Goal: Task Accomplishment & Management: Complete application form

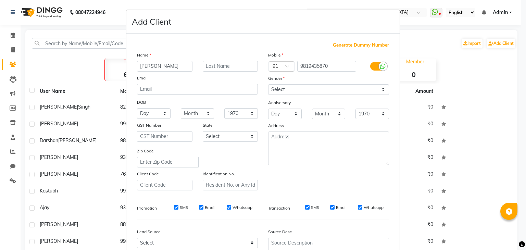
select select "[DEMOGRAPHIC_DATA]"
type input "9819435870"
click at [363, 92] on select "Select [DEMOGRAPHIC_DATA] [DEMOGRAPHIC_DATA] Other Prefer Not To Say" at bounding box center [328, 89] width 121 height 11
select select "[DEMOGRAPHIC_DATA]"
click at [268, 85] on select "Select [DEMOGRAPHIC_DATA] [DEMOGRAPHIC_DATA] Other Prefer Not To Say" at bounding box center [328, 89] width 121 height 11
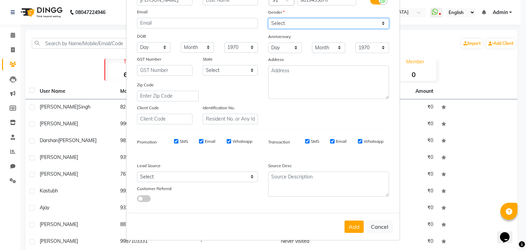
scroll to position [70, 0]
click at [355, 222] on button "Add" at bounding box center [354, 227] width 19 height 12
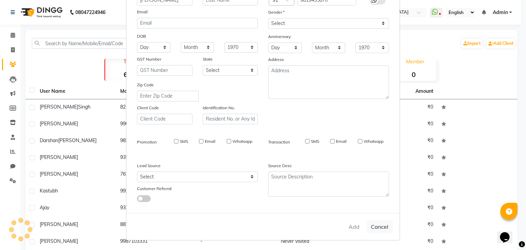
select select
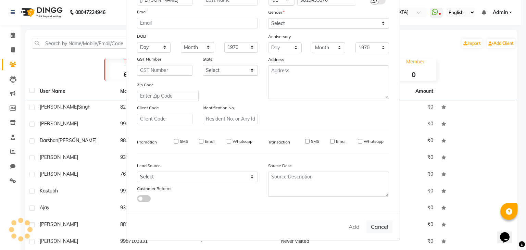
select select
checkbox input "false"
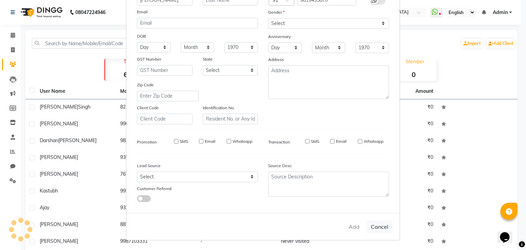
checkbox input "false"
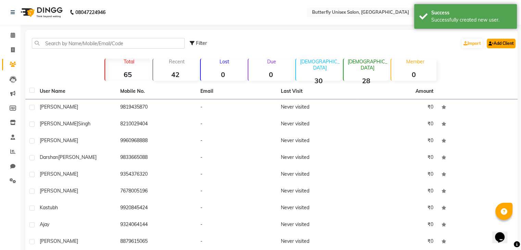
click at [498, 47] on link "Add Client" at bounding box center [501, 44] width 29 height 10
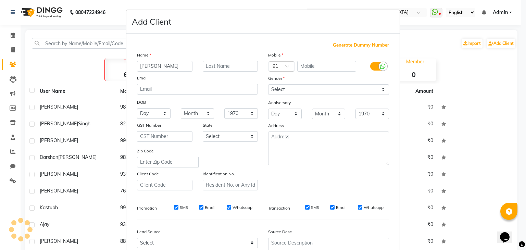
type input "[PERSON_NAME]"
click at [318, 67] on input "text" at bounding box center [326, 66] width 59 height 11
type input "9996231313"
click at [320, 89] on select "Select [DEMOGRAPHIC_DATA] [DEMOGRAPHIC_DATA] Other Prefer Not To Say" at bounding box center [328, 89] width 121 height 11
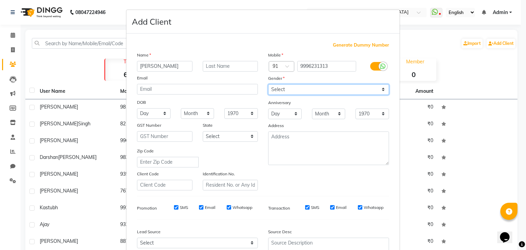
select select "[DEMOGRAPHIC_DATA]"
click at [268, 85] on select "Select [DEMOGRAPHIC_DATA] [DEMOGRAPHIC_DATA] Other Prefer Not To Say" at bounding box center [328, 89] width 121 height 11
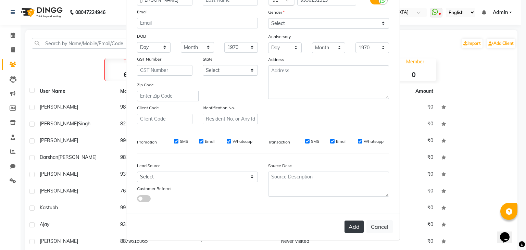
click at [351, 226] on button "Add" at bounding box center [354, 227] width 19 height 12
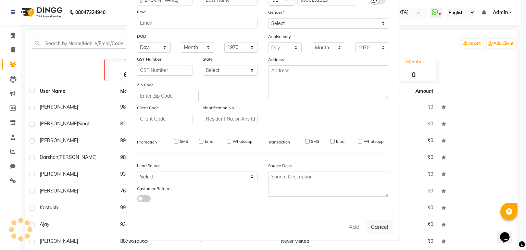
select select
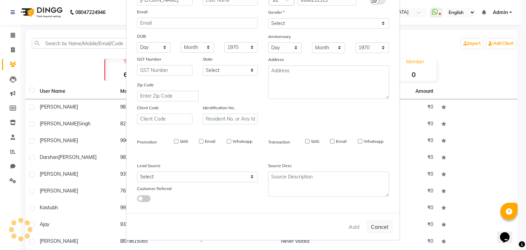
select select
checkbox input "false"
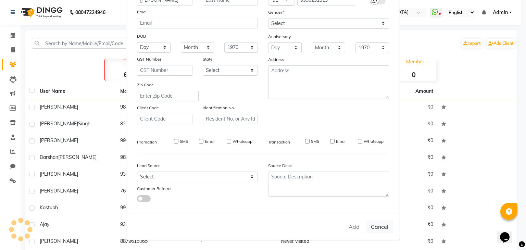
checkbox input "false"
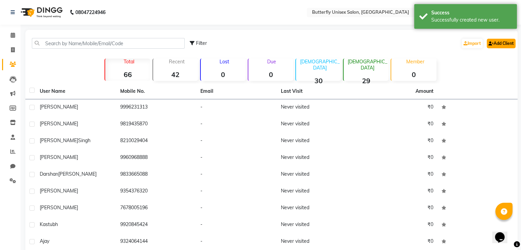
click at [499, 46] on link "Add Client" at bounding box center [501, 44] width 29 height 10
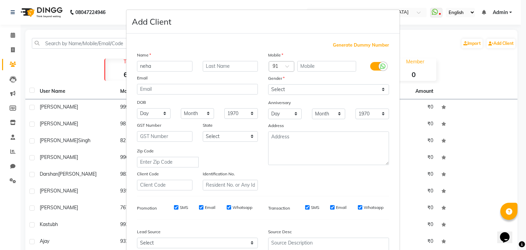
type input "neha"
click at [215, 67] on input "text" at bounding box center [230, 66] width 55 height 11
type input "chandra"
click at [317, 70] on input "text" at bounding box center [326, 66] width 59 height 11
type input "9969651562"
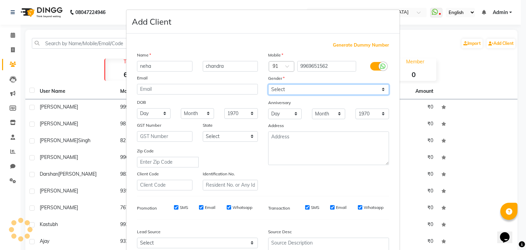
click at [323, 91] on select "Select [DEMOGRAPHIC_DATA] [DEMOGRAPHIC_DATA] Other Prefer Not To Say" at bounding box center [328, 89] width 121 height 11
select select "[DEMOGRAPHIC_DATA]"
click at [268, 85] on select "Select [DEMOGRAPHIC_DATA] [DEMOGRAPHIC_DATA] Other Prefer Not To Say" at bounding box center [328, 89] width 121 height 11
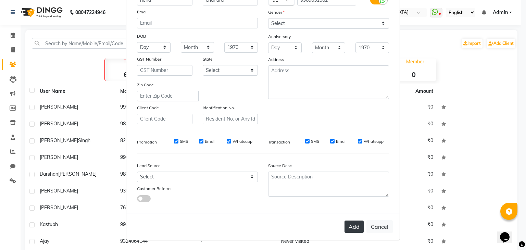
click at [351, 225] on button "Add" at bounding box center [354, 227] width 19 height 12
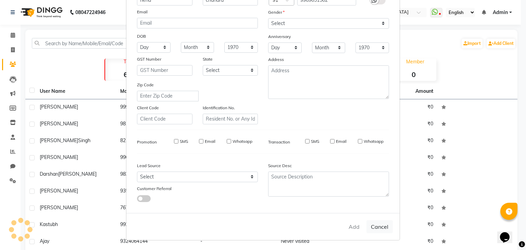
select select
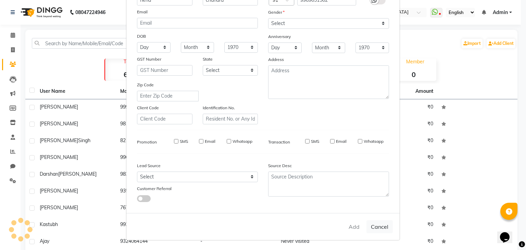
select select
checkbox input "false"
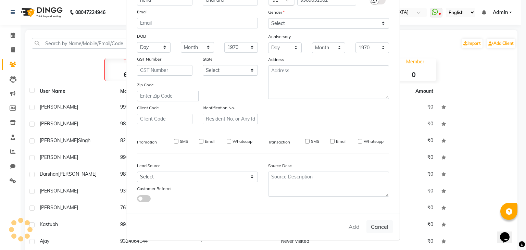
checkbox input "false"
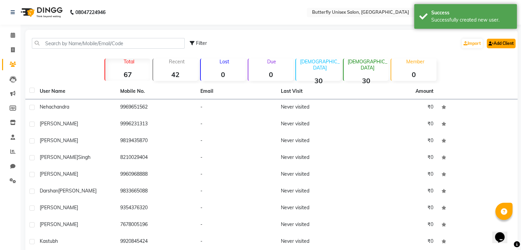
click at [494, 45] on link "Add Client" at bounding box center [501, 44] width 29 height 10
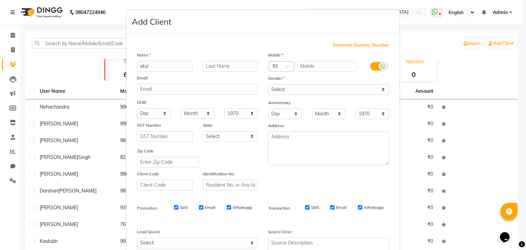
type input "atul"
click at [314, 67] on input "text" at bounding box center [326, 66] width 59 height 11
type input "7303057777"
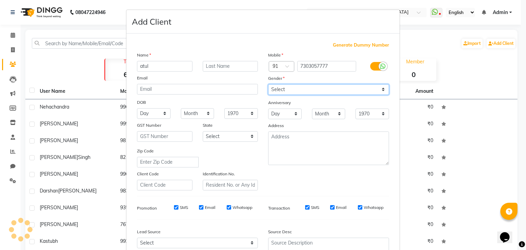
click at [324, 91] on select "Select [DEMOGRAPHIC_DATA] [DEMOGRAPHIC_DATA] Other Prefer Not To Say" at bounding box center [328, 89] width 121 height 11
select select "[DEMOGRAPHIC_DATA]"
click at [268, 85] on select "Select [DEMOGRAPHIC_DATA] [DEMOGRAPHIC_DATA] Other Prefer Not To Say" at bounding box center [328, 89] width 121 height 11
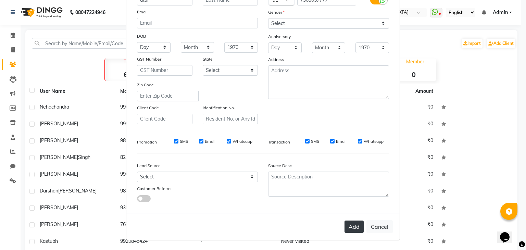
click at [348, 226] on button "Add" at bounding box center [354, 227] width 19 height 12
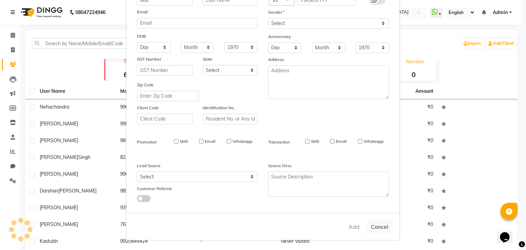
select select
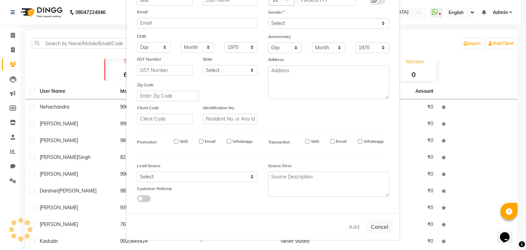
select select
checkbox input "false"
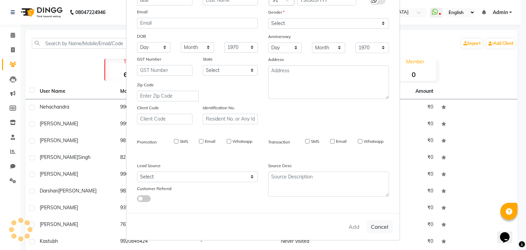
checkbox input "false"
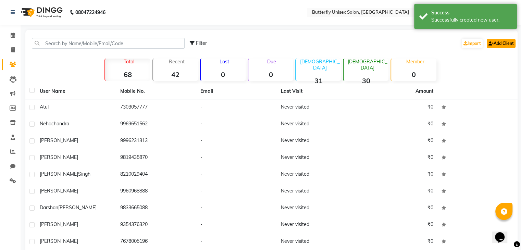
click at [491, 45] on icon at bounding box center [490, 43] width 5 height 4
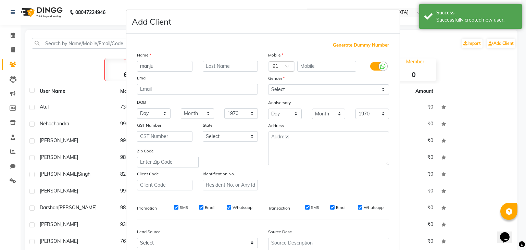
type input "manju"
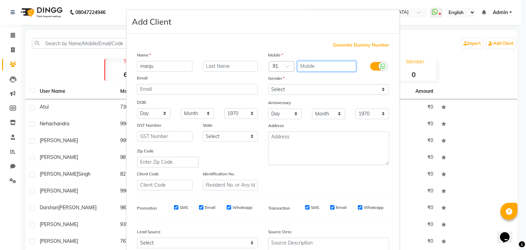
click at [326, 66] on input "text" at bounding box center [326, 66] width 59 height 11
type input "7304828183"
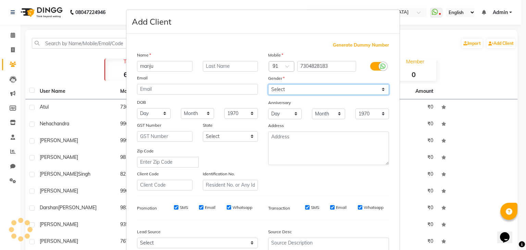
click at [323, 89] on select "Select [DEMOGRAPHIC_DATA] [DEMOGRAPHIC_DATA] Other Prefer Not To Say" at bounding box center [328, 89] width 121 height 11
select select "[DEMOGRAPHIC_DATA]"
click at [268, 85] on select "Select [DEMOGRAPHIC_DATA] [DEMOGRAPHIC_DATA] Other Prefer Not To Say" at bounding box center [328, 89] width 121 height 11
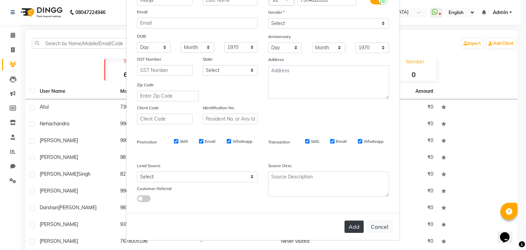
click at [346, 229] on button "Add" at bounding box center [354, 227] width 19 height 12
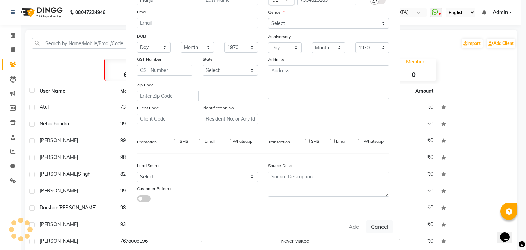
select select
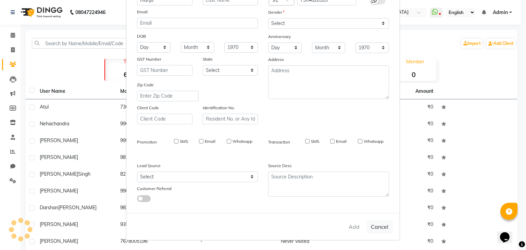
select select
checkbox input "false"
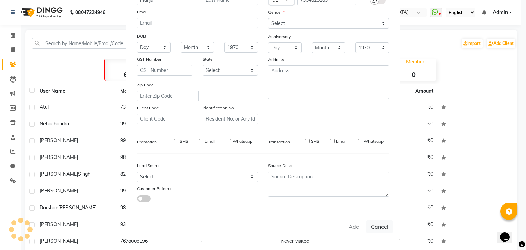
checkbox input "false"
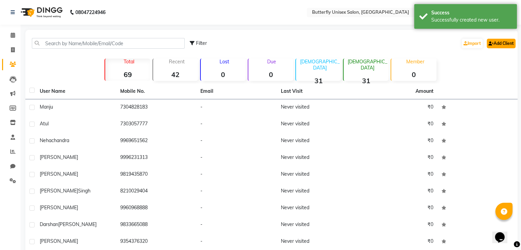
click at [501, 47] on link "Add Client" at bounding box center [501, 44] width 29 height 10
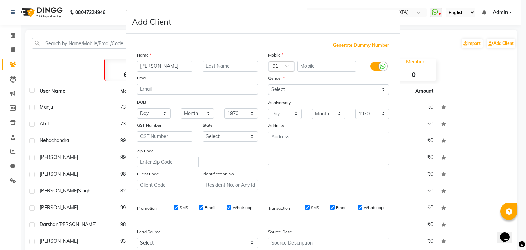
type input "[PERSON_NAME]"
click at [341, 65] on input "text" at bounding box center [326, 66] width 59 height 11
type input "9116301082"
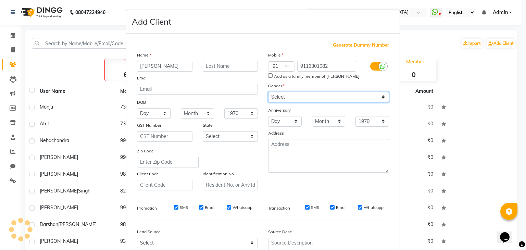
click at [340, 89] on div "Mobile Country Code × 91 9116301082 Add as a family member of [PERSON_NAME] Gen…" at bounding box center [328, 120] width 131 height 139
select select "[DEMOGRAPHIC_DATA]"
click at [268, 92] on select "Select [DEMOGRAPHIC_DATA] [DEMOGRAPHIC_DATA] Other Prefer Not To Say" at bounding box center [328, 97] width 121 height 11
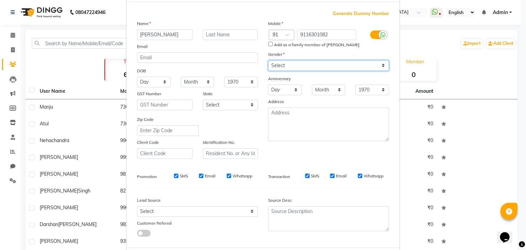
scroll to position [69, 0]
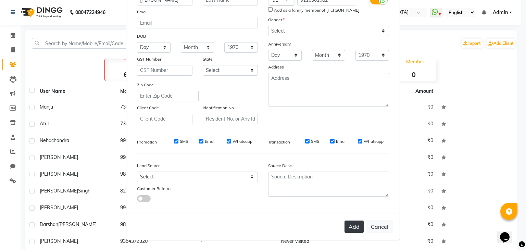
click at [353, 222] on button "Add" at bounding box center [354, 227] width 19 height 12
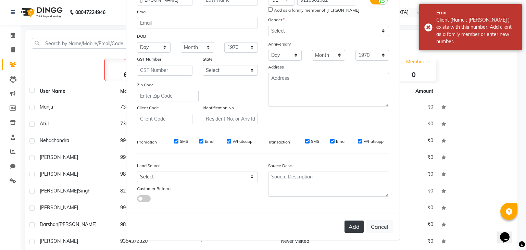
click at [352, 225] on button "Add" at bounding box center [354, 227] width 19 height 12
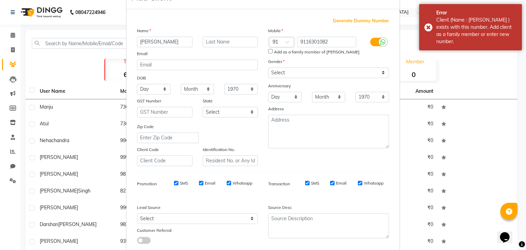
scroll to position [0, 0]
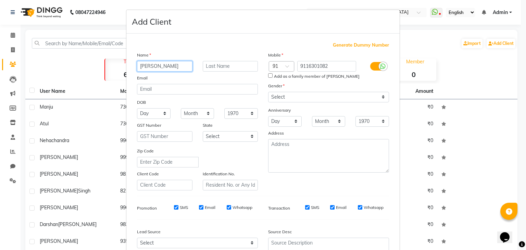
click at [166, 64] on input "[PERSON_NAME]" at bounding box center [164, 66] width 55 height 11
type input "h"
type input "rajan"
click at [208, 63] on input "text" at bounding box center [230, 66] width 55 height 11
type input "mishra"
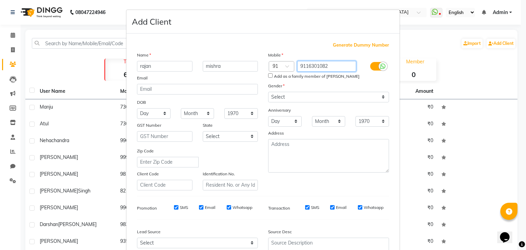
click at [331, 68] on input "9116301082" at bounding box center [326, 66] width 59 height 11
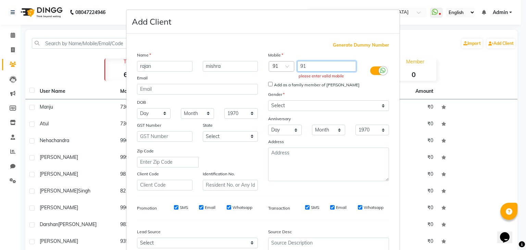
type input "9"
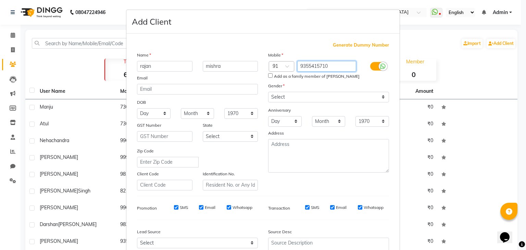
type input "9355415710"
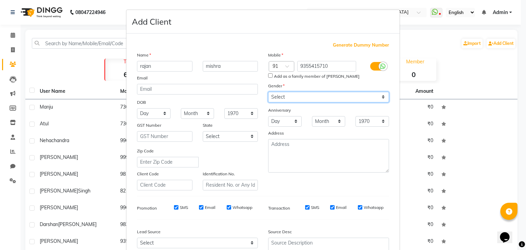
click at [345, 100] on select "Select [DEMOGRAPHIC_DATA] [DEMOGRAPHIC_DATA] Other Prefer Not To Say" at bounding box center [328, 97] width 121 height 11
select select "[DEMOGRAPHIC_DATA]"
click at [268, 92] on select "Select [DEMOGRAPHIC_DATA] [DEMOGRAPHIC_DATA] Other Prefer Not To Say" at bounding box center [328, 97] width 121 height 11
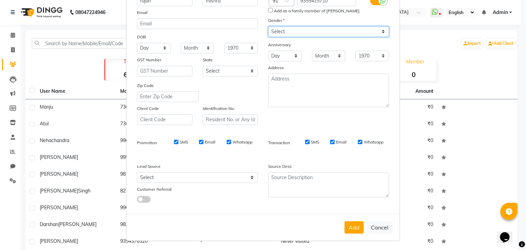
scroll to position [70, 0]
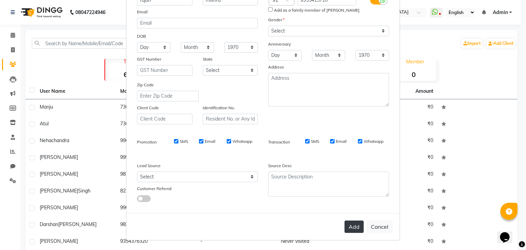
click at [351, 226] on button "Add" at bounding box center [354, 227] width 19 height 12
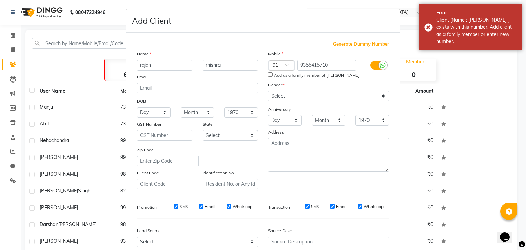
scroll to position [0, 0]
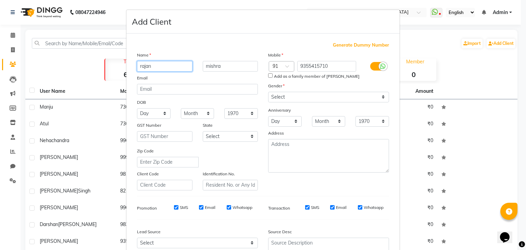
click at [183, 65] on input "rajan" at bounding box center [164, 66] width 55 height 11
type input "r"
type input "[PERSON_NAME]"
click at [224, 67] on input "mishra" at bounding box center [230, 66] width 55 height 11
type input "m"
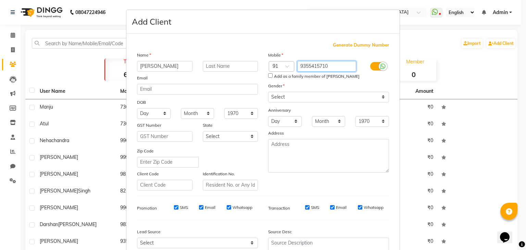
click at [345, 67] on input "9355415710" at bounding box center [326, 66] width 59 height 11
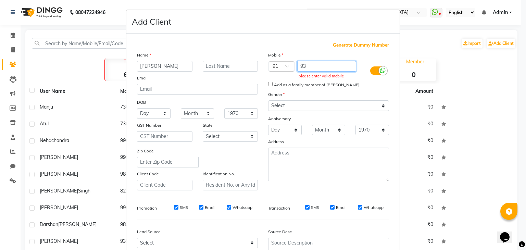
type input "9"
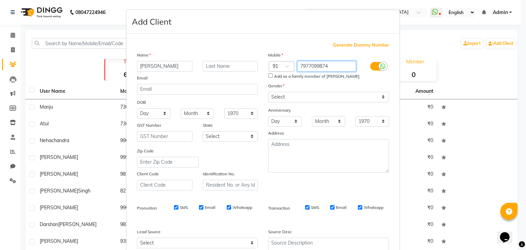
type input "7977099874"
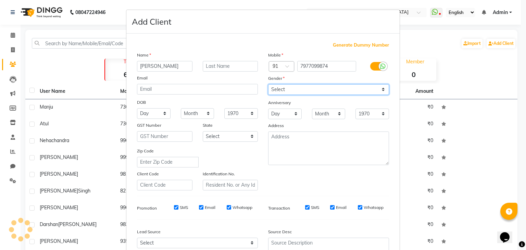
click at [364, 100] on div "Mobile Country Code × 91 7977099874 Gender Select [DEMOGRAPHIC_DATA] [DEMOGRAPH…" at bounding box center [328, 120] width 131 height 139
select select "[DEMOGRAPHIC_DATA]"
click at [268, 85] on select "Select [DEMOGRAPHIC_DATA] [DEMOGRAPHIC_DATA] Other Prefer Not To Say" at bounding box center [328, 89] width 121 height 11
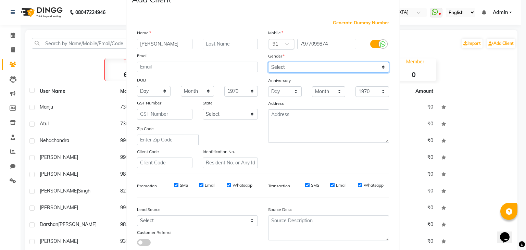
scroll to position [70, 0]
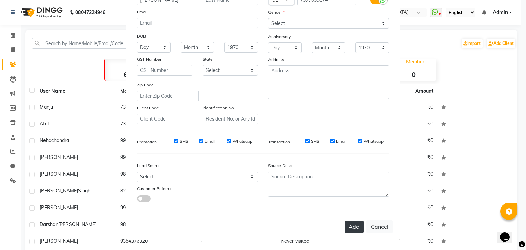
click at [354, 228] on button "Add" at bounding box center [354, 227] width 19 height 12
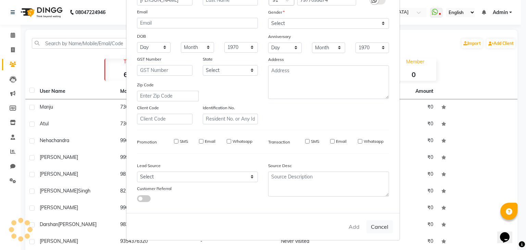
select select
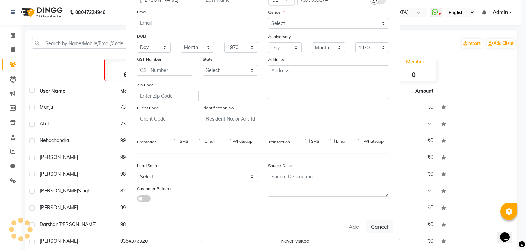
select select
checkbox input "false"
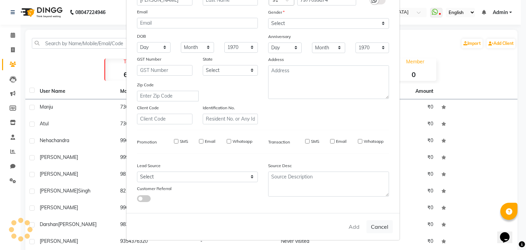
checkbox input "false"
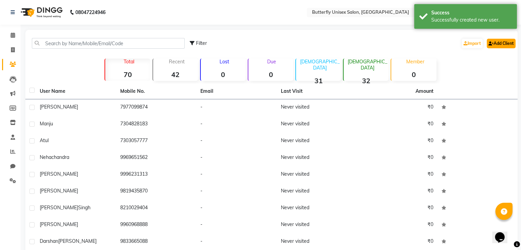
click at [501, 45] on link "Add Client" at bounding box center [501, 44] width 29 height 10
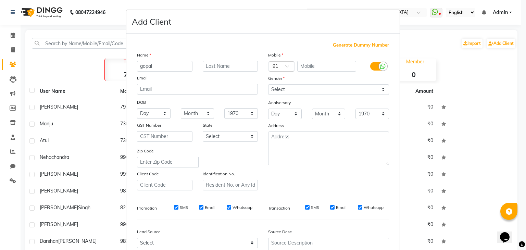
type input "gopal"
click at [204, 64] on input "text" at bounding box center [230, 66] width 55 height 11
type input "shashriti"
click at [317, 64] on input "text" at bounding box center [326, 66] width 59 height 11
type input "8329786885"
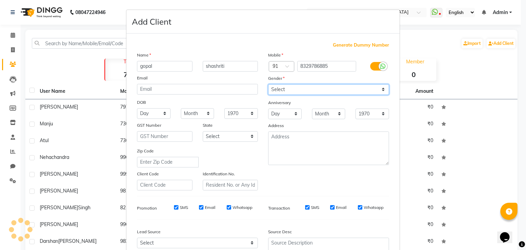
click at [328, 90] on select "Select [DEMOGRAPHIC_DATA] [DEMOGRAPHIC_DATA] Other Prefer Not To Say" at bounding box center [328, 89] width 121 height 11
select select "[DEMOGRAPHIC_DATA]"
click at [268, 85] on select "Select [DEMOGRAPHIC_DATA] [DEMOGRAPHIC_DATA] Other Prefer Not To Say" at bounding box center [328, 89] width 121 height 11
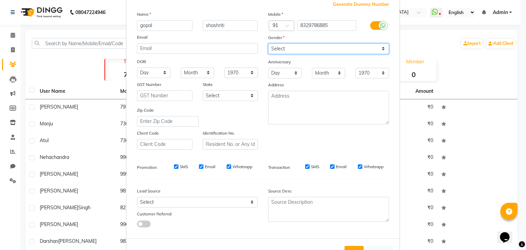
scroll to position [69, 0]
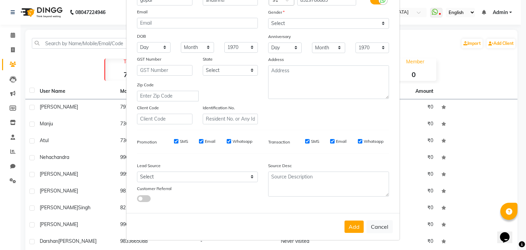
click at [356, 232] on button "Add" at bounding box center [354, 227] width 19 height 12
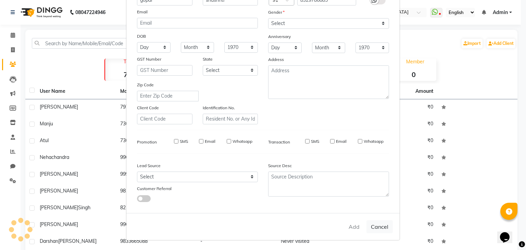
select select
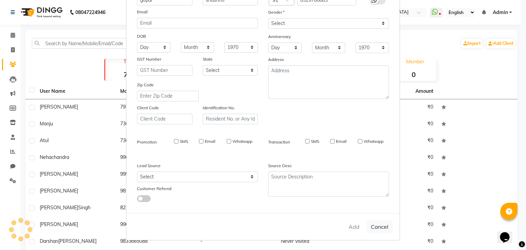
select select
checkbox input "false"
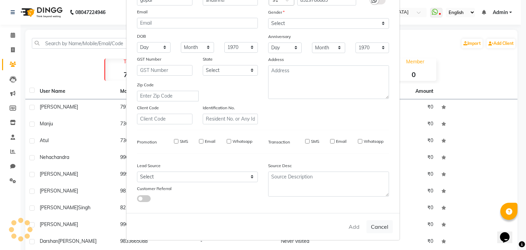
checkbox input "false"
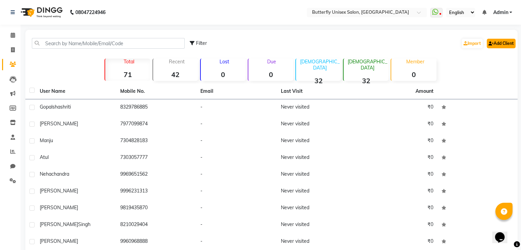
click at [506, 43] on link "Add Client" at bounding box center [501, 44] width 29 height 10
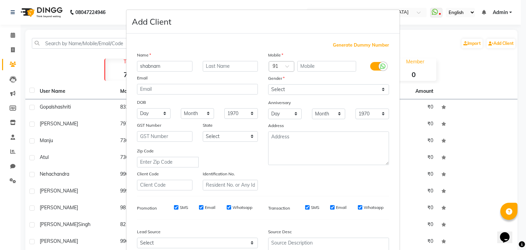
type input "shabnam"
click at [321, 67] on input "text" at bounding box center [326, 66] width 59 height 11
type input "7700087869"
click at [323, 88] on select "Select [DEMOGRAPHIC_DATA] [DEMOGRAPHIC_DATA] Other Prefer Not To Say" at bounding box center [328, 89] width 121 height 11
select select "[DEMOGRAPHIC_DATA]"
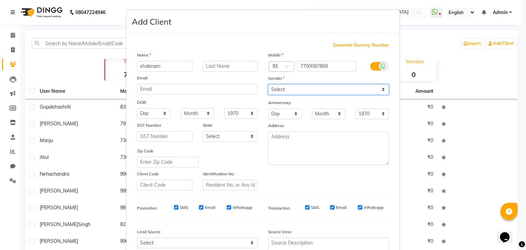
click at [268, 85] on select "Select [DEMOGRAPHIC_DATA] [DEMOGRAPHIC_DATA] Other Prefer Not To Say" at bounding box center [328, 89] width 121 height 11
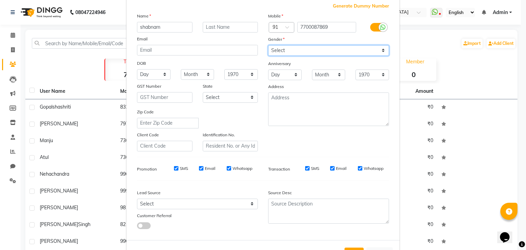
scroll to position [70, 0]
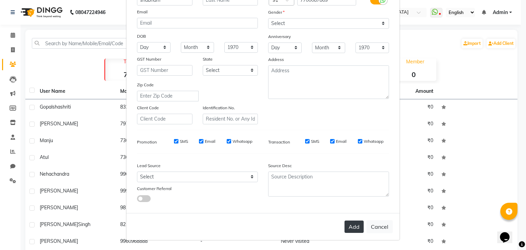
click at [345, 227] on button "Add" at bounding box center [354, 227] width 19 height 12
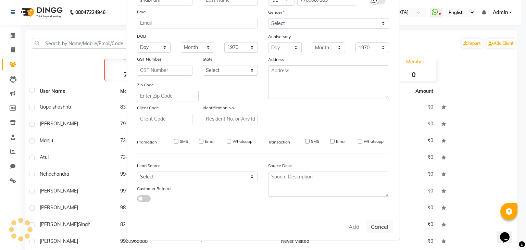
select select
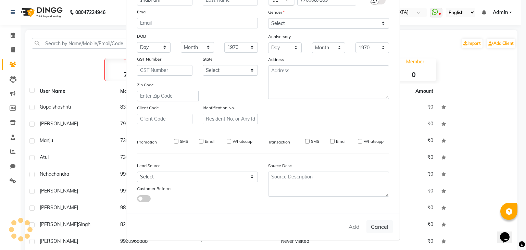
select select
checkbox input "false"
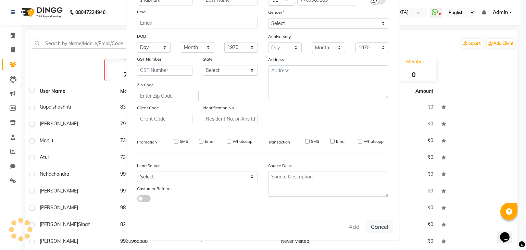
checkbox input "false"
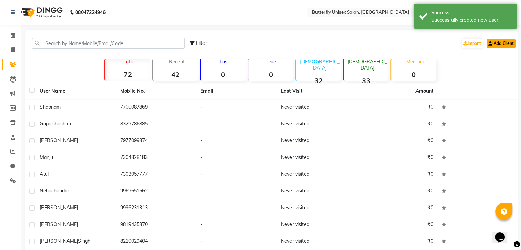
click at [503, 41] on link "Add Client" at bounding box center [501, 44] width 29 height 10
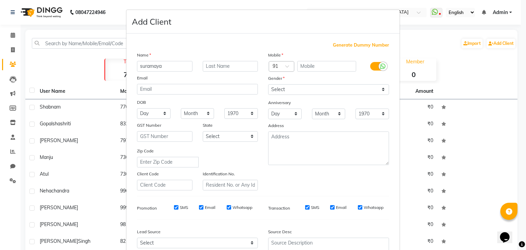
type input "suramaya"
click at [204, 67] on input "text" at bounding box center [230, 66] width 55 height 11
type input "suresh"
click at [317, 67] on input "text" at bounding box center [326, 66] width 59 height 11
type input "8848703379"
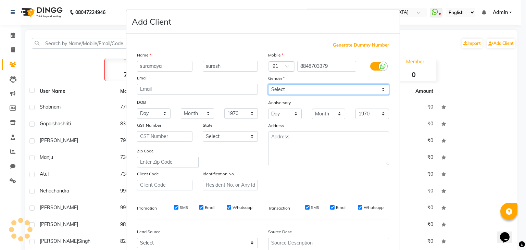
click at [323, 88] on select "Select [DEMOGRAPHIC_DATA] [DEMOGRAPHIC_DATA] Other Prefer Not To Say" at bounding box center [328, 89] width 121 height 11
select select "[DEMOGRAPHIC_DATA]"
click at [268, 85] on select "Select [DEMOGRAPHIC_DATA] [DEMOGRAPHIC_DATA] Other Prefer Not To Say" at bounding box center [328, 89] width 121 height 11
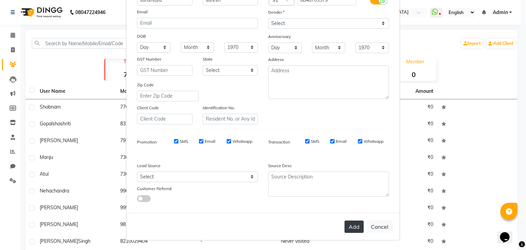
click at [357, 229] on button "Add" at bounding box center [354, 227] width 19 height 12
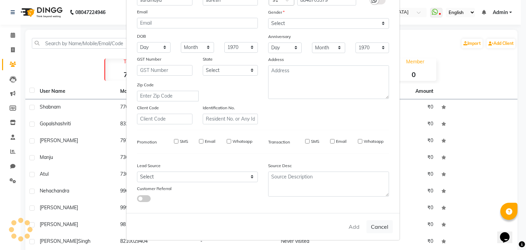
select select
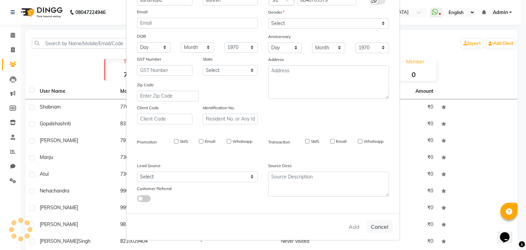
select select
checkbox input "false"
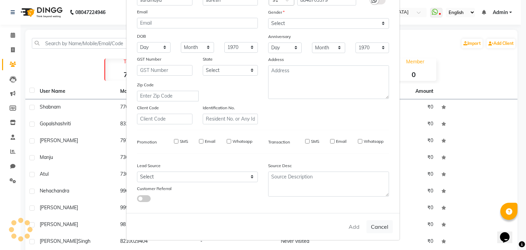
checkbox input "false"
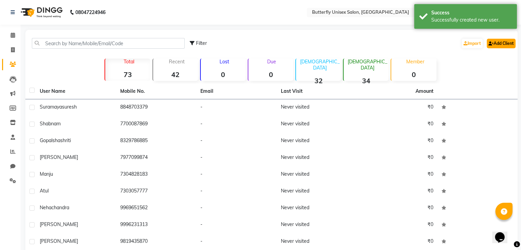
click at [504, 43] on link "Add Client" at bounding box center [501, 44] width 29 height 10
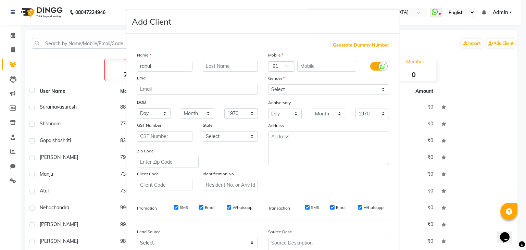
type input "rahul"
click at [329, 63] on input "text" at bounding box center [326, 66] width 59 height 11
type input "9619166633"
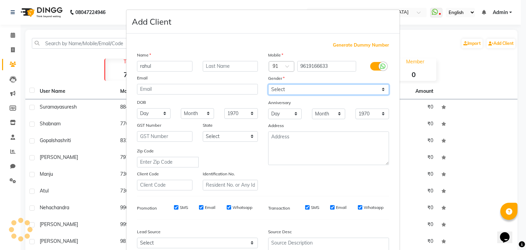
click at [319, 88] on div "Mobile Country Code × 91 9619166633 Gender Select [DEMOGRAPHIC_DATA] [DEMOGRAPH…" at bounding box center [328, 120] width 131 height 139
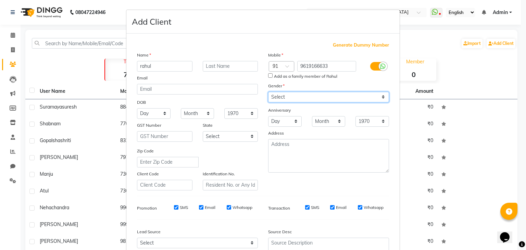
select select "[DEMOGRAPHIC_DATA]"
click at [268, 92] on select "Select [DEMOGRAPHIC_DATA] [DEMOGRAPHIC_DATA] Other Prefer Not To Say" at bounding box center [328, 97] width 121 height 11
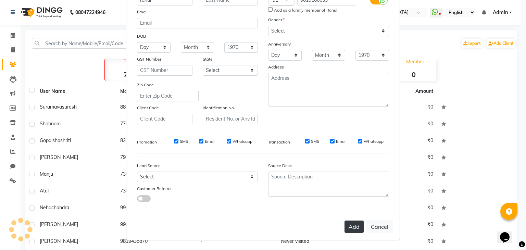
click at [354, 228] on button "Add" at bounding box center [354, 227] width 19 height 12
click at [380, 227] on button "Cancel" at bounding box center [379, 226] width 26 height 13
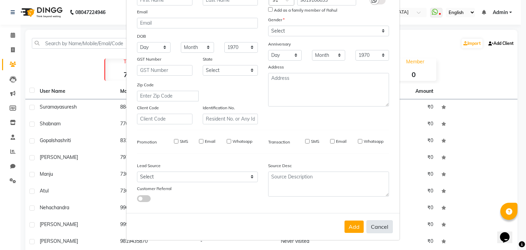
select select
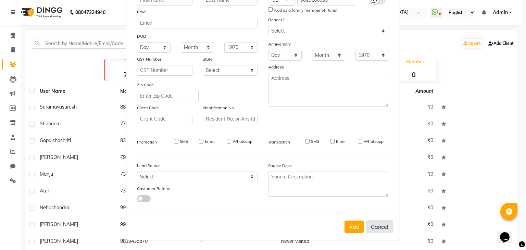
select select
checkbox input "false"
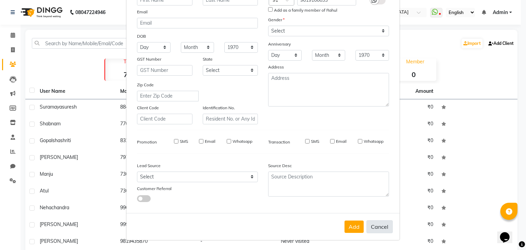
checkbox input "false"
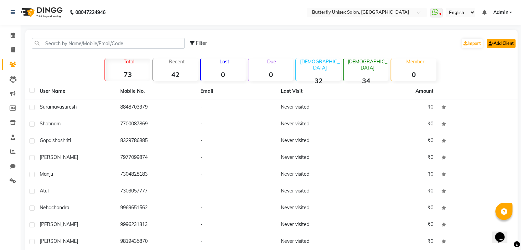
click at [501, 41] on link "Add Client" at bounding box center [501, 44] width 29 height 10
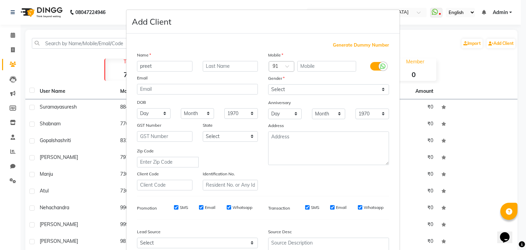
type input "preet"
click at [317, 67] on input "text" at bounding box center [326, 66] width 59 height 11
type input "8565061529"
click at [319, 91] on select "Select [DEMOGRAPHIC_DATA] [DEMOGRAPHIC_DATA] Other Prefer Not To Say" at bounding box center [328, 89] width 121 height 11
select select "[DEMOGRAPHIC_DATA]"
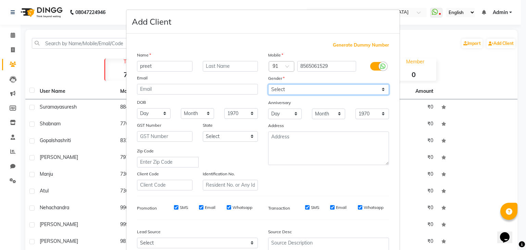
click at [268, 85] on select "Select [DEMOGRAPHIC_DATA] [DEMOGRAPHIC_DATA] Other Prefer Not To Say" at bounding box center [328, 89] width 121 height 11
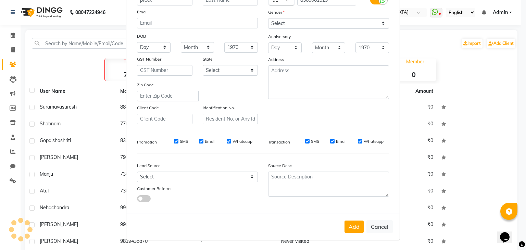
click at [347, 226] on button "Add" at bounding box center [354, 227] width 19 height 12
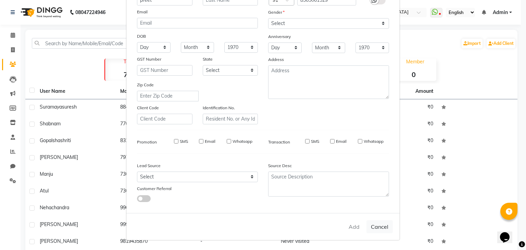
select select
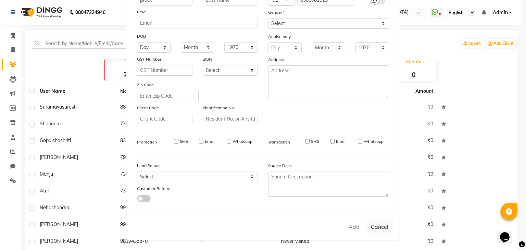
select select
checkbox input "false"
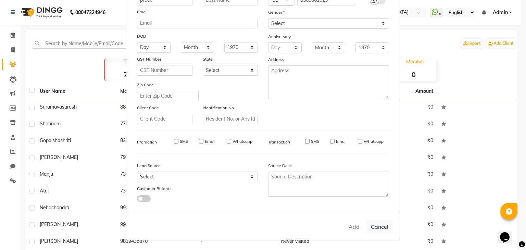
checkbox input "false"
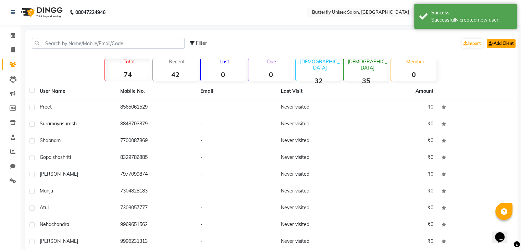
click at [508, 42] on link "Add Client" at bounding box center [501, 44] width 29 height 10
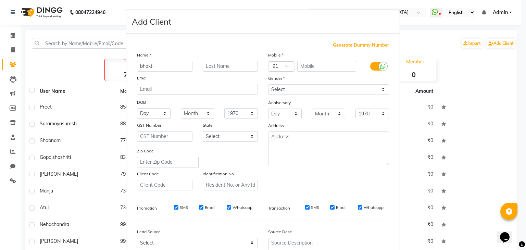
type input "bhakti"
click at [214, 68] on input "text" at bounding box center [230, 66] width 55 height 11
type input "khnot"
click at [313, 64] on input "text" at bounding box center [326, 66] width 59 height 11
type input "9594945296"
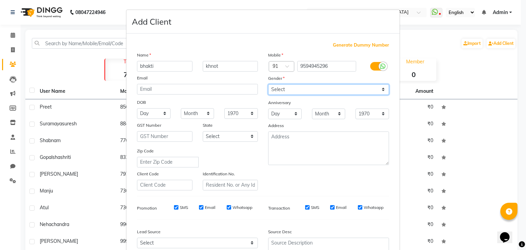
click at [310, 92] on select "Select [DEMOGRAPHIC_DATA] [DEMOGRAPHIC_DATA] Other Prefer Not To Say" at bounding box center [328, 89] width 121 height 11
select select "[DEMOGRAPHIC_DATA]"
click at [268, 85] on select "Select [DEMOGRAPHIC_DATA] [DEMOGRAPHIC_DATA] Other Prefer Not To Say" at bounding box center [328, 89] width 121 height 11
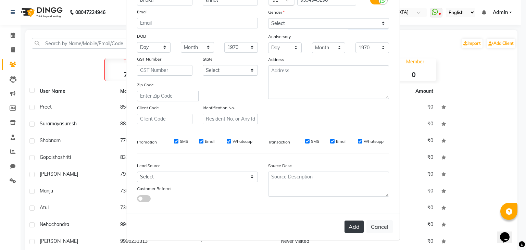
click at [353, 227] on button "Add" at bounding box center [354, 227] width 19 height 12
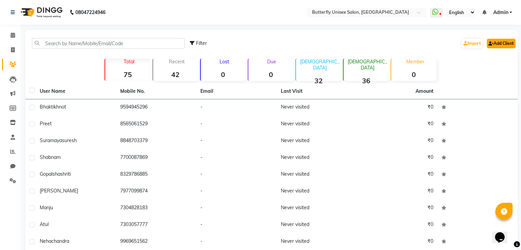
click at [508, 46] on link "Add Client" at bounding box center [501, 44] width 29 height 10
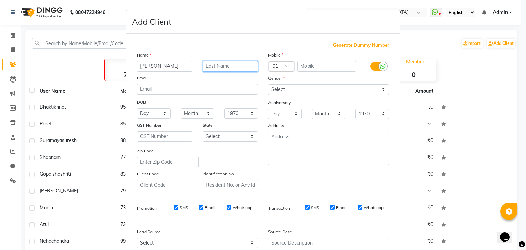
click at [251, 64] on input "text" at bounding box center [230, 66] width 55 height 11
click at [331, 69] on input "text" at bounding box center [326, 66] width 59 height 11
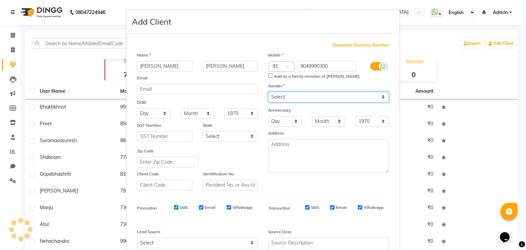
click at [334, 88] on div "Mobile Country Code × 91 9049990300 Add as a family member of [PERSON_NAME] Gen…" at bounding box center [328, 120] width 131 height 139
click at [268, 92] on select "Select [DEMOGRAPHIC_DATA] [DEMOGRAPHIC_DATA] Other Prefer Not To Say" at bounding box center [328, 97] width 121 height 11
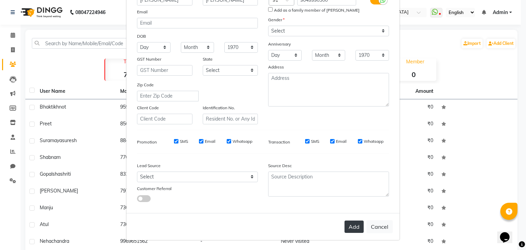
click at [358, 226] on button "Add" at bounding box center [354, 227] width 19 height 12
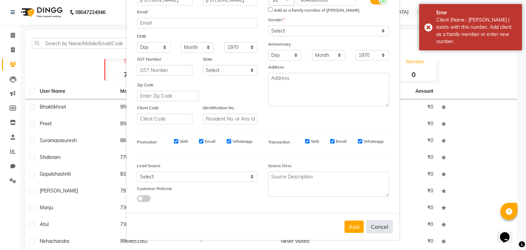
click at [378, 225] on button "Cancel" at bounding box center [379, 226] width 26 height 13
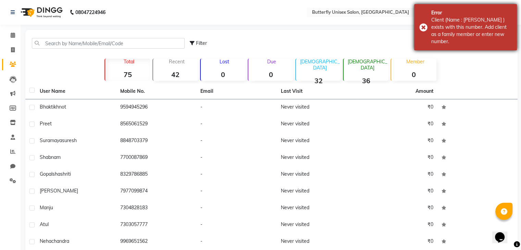
click at [424, 28] on div "Error Client (Name : [PERSON_NAME] ) exists with this number. Add client as a f…" at bounding box center [465, 27] width 103 height 46
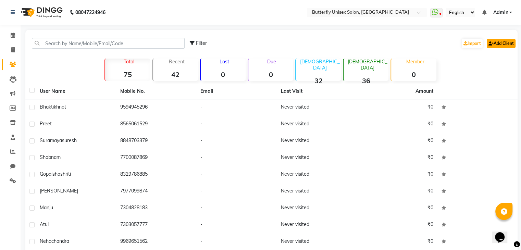
click at [493, 46] on link "Add Client" at bounding box center [501, 44] width 29 height 10
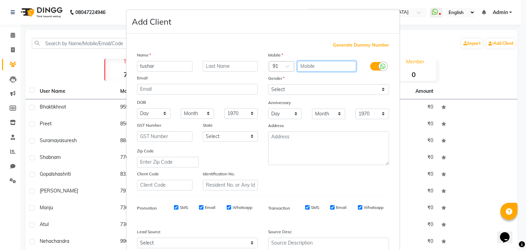
click at [300, 66] on input "text" at bounding box center [326, 66] width 59 height 11
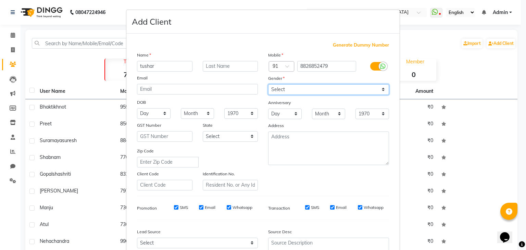
click at [301, 88] on select "Select [DEMOGRAPHIC_DATA] [DEMOGRAPHIC_DATA] Other Prefer Not To Say" at bounding box center [328, 89] width 121 height 11
click at [268, 85] on select "Select [DEMOGRAPHIC_DATA] [DEMOGRAPHIC_DATA] Other Prefer Not To Say" at bounding box center [328, 89] width 121 height 11
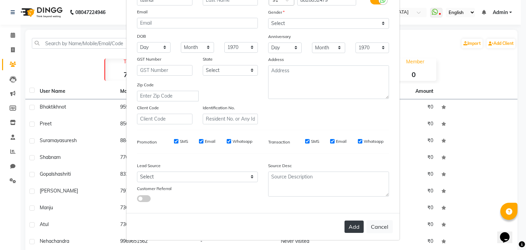
click at [352, 225] on button "Add" at bounding box center [354, 227] width 19 height 12
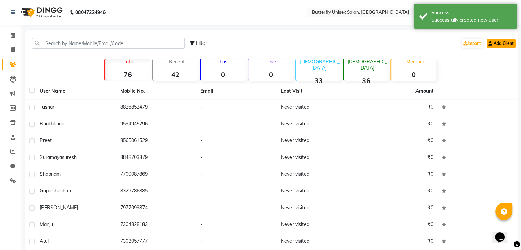
click at [499, 40] on link "Add Client" at bounding box center [501, 44] width 29 height 10
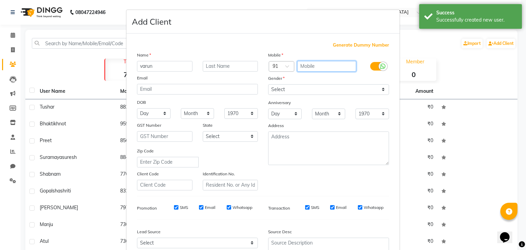
click at [315, 65] on input "text" at bounding box center [326, 66] width 59 height 11
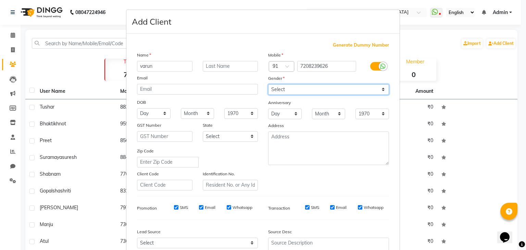
click at [300, 94] on select "Select [DEMOGRAPHIC_DATA] [DEMOGRAPHIC_DATA] Other Prefer Not To Say" at bounding box center [328, 89] width 121 height 11
click at [268, 85] on select "Select [DEMOGRAPHIC_DATA] [DEMOGRAPHIC_DATA] Other Prefer Not To Say" at bounding box center [328, 89] width 121 height 11
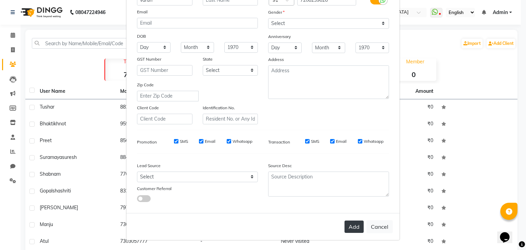
click at [359, 222] on button "Add" at bounding box center [354, 227] width 19 height 12
